Goal: Task Accomplishment & Management: Use online tool/utility

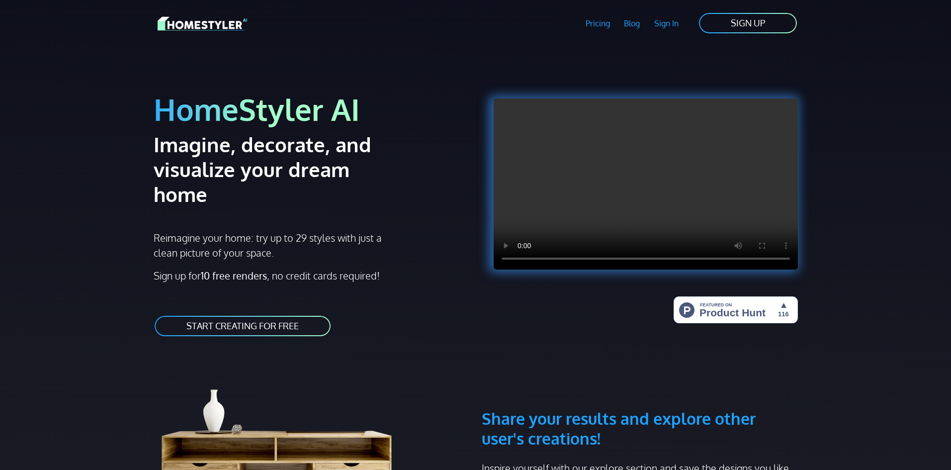
click at [762, 15] on link "SIGN UP" at bounding box center [748, 23] width 100 height 22
click at [664, 20] on link "Sign In" at bounding box center [666, 23] width 39 height 23
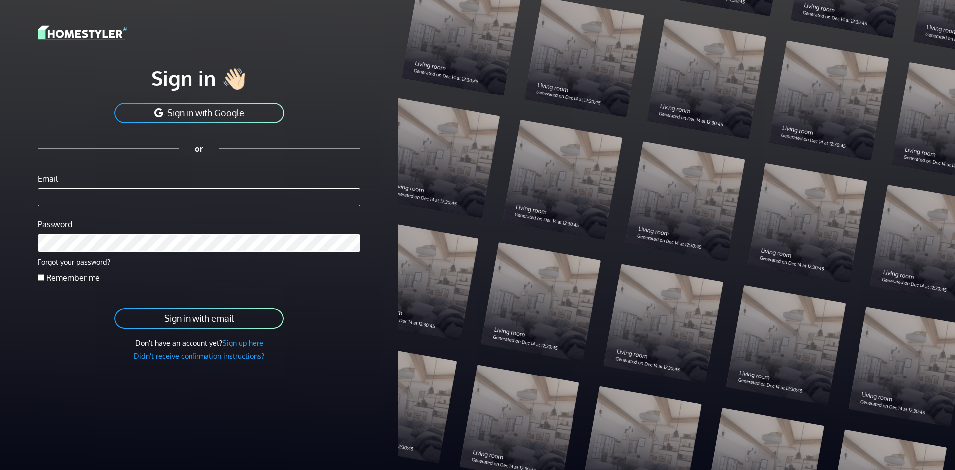
click at [82, 199] on input "Email" at bounding box center [199, 197] width 322 height 18
click at [202, 118] on button "Sign in with Google" at bounding box center [199, 113] width 172 height 22
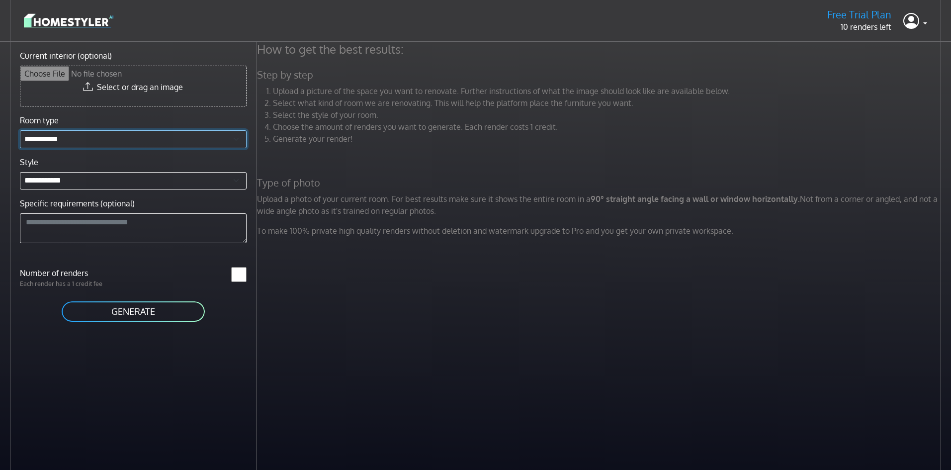
click at [70, 138] on select "**********" at bounding box center [133, 139] width 227 height 18
click at [923, 20] on link at bounding box center [916, 21] width 24 height 24
click at [905, 46] on link "Profile" at bounding box center [887, 46] width 79 height 16
